Goal: Navigation & Orientation: Find specific page/section

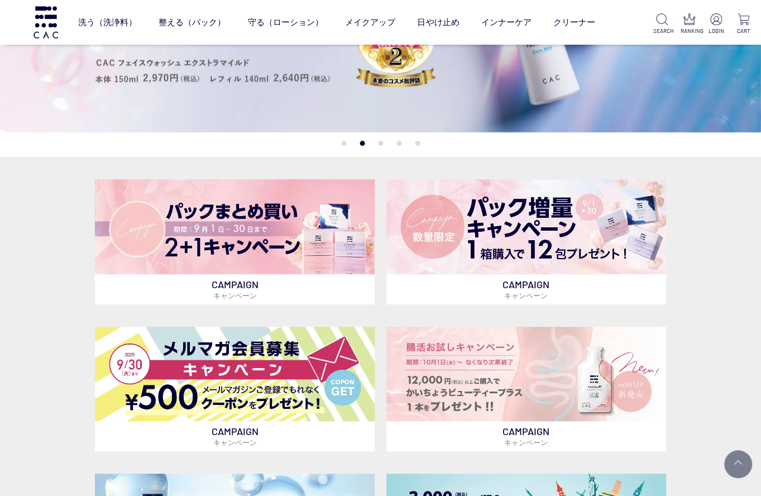
scroll to position [503, 0]
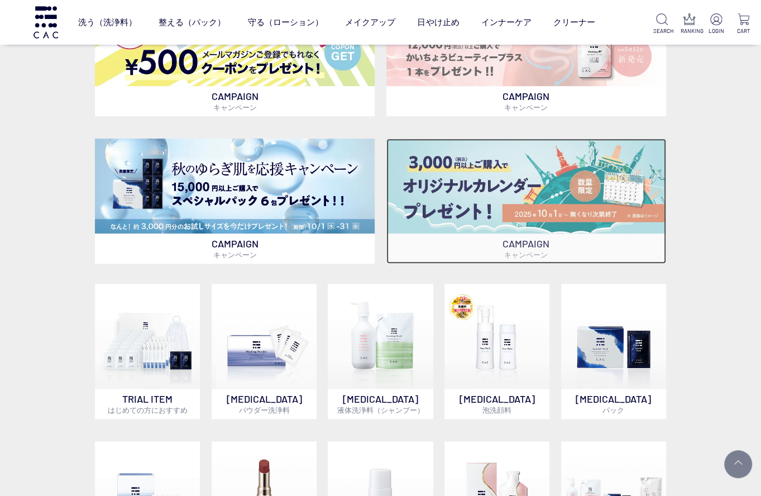
click at [569, 189] on img at bounding box center [526, 185] width 280 height 95
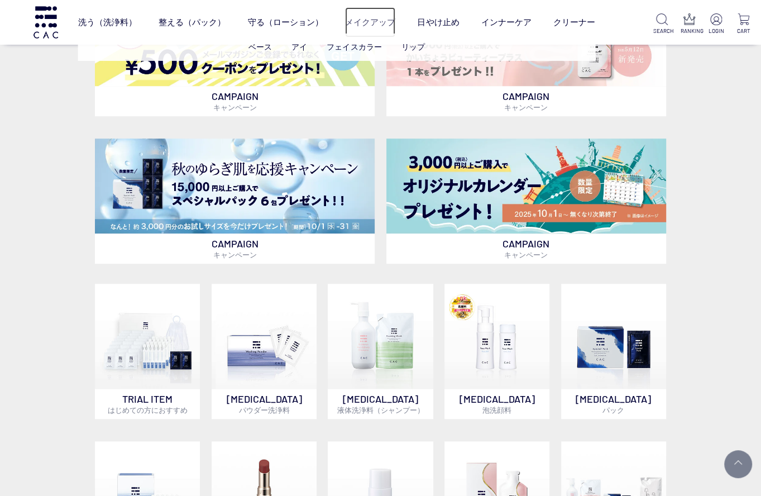
click at [372, 17] on link "メイクアップ" at bounding box center [370, 22] width 50 height 30
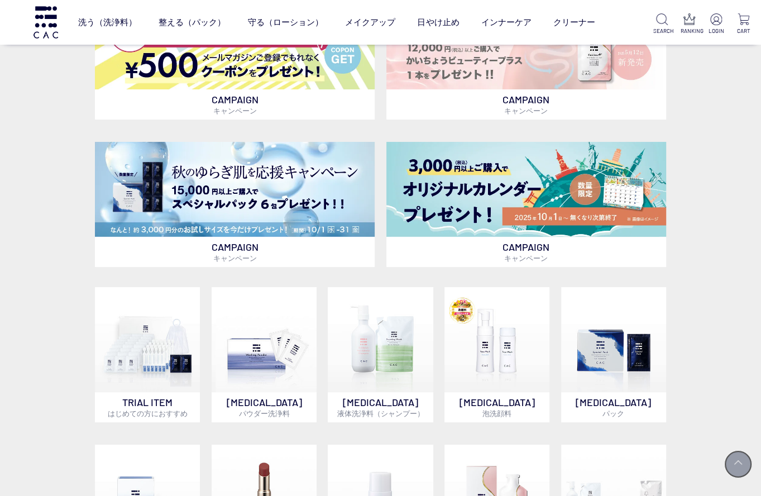
click at [752, 474] on link at bounding box center [738, 464] width 28 height 28
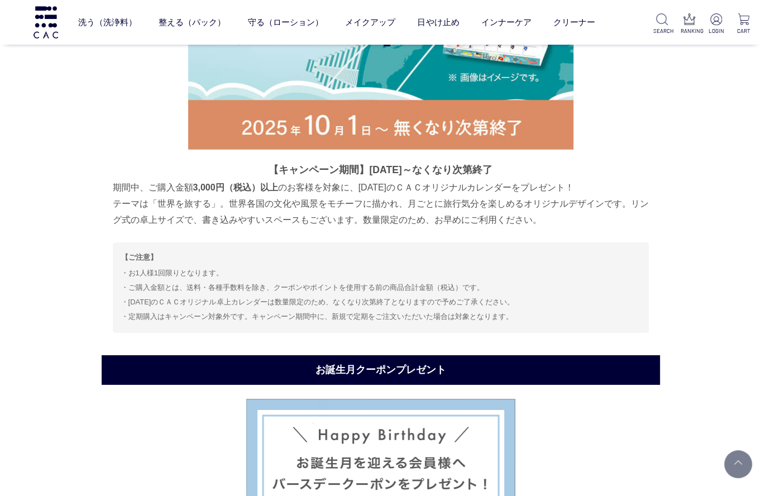
scroll to position [5775, 0]
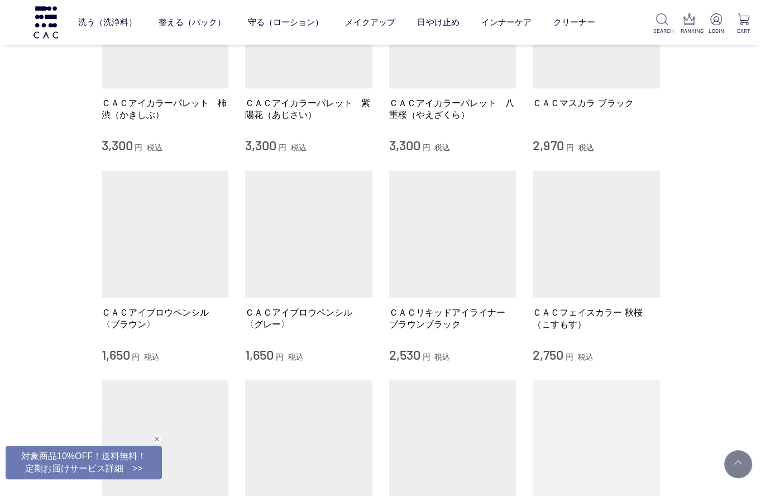
scroll to position [893, 0]
